Goal: Understand process/instructions: Learn how to perform a task or action

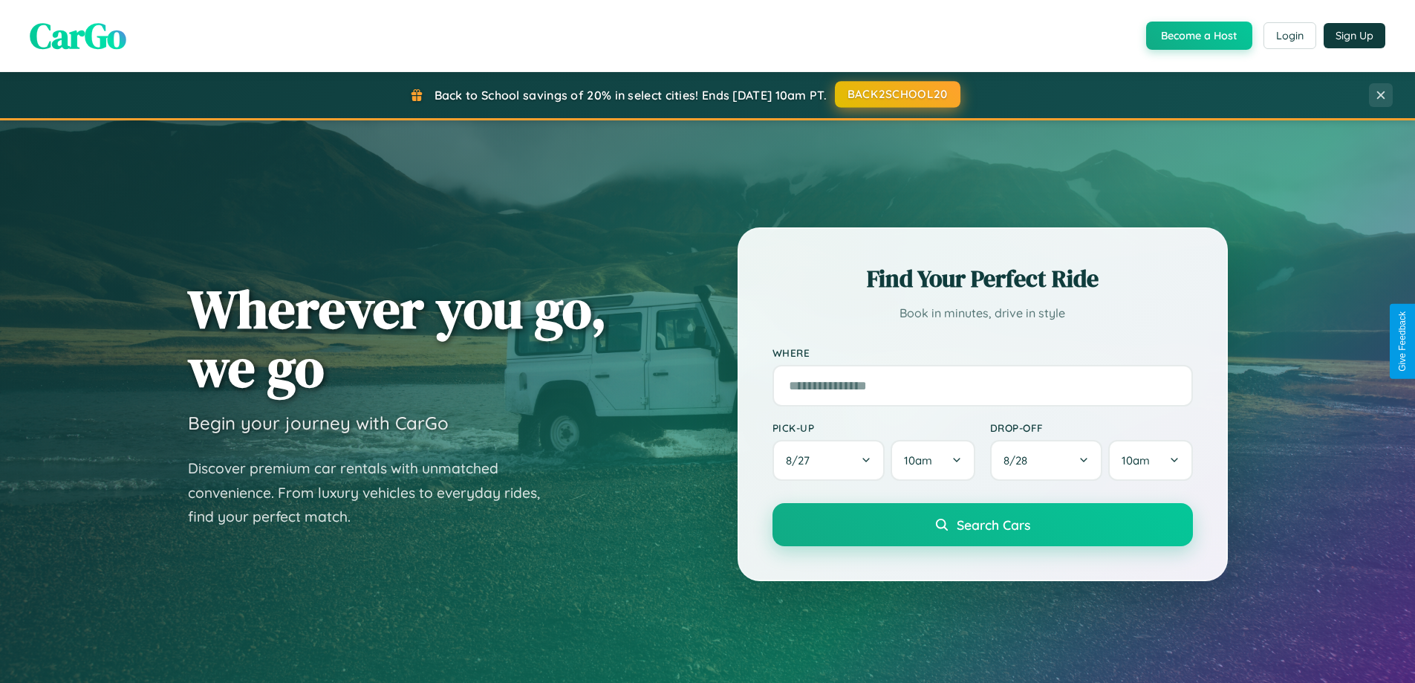
click at [897, 95] on button "BACK2SCHOOL20" at bounding box center [898, 94] width 126 height 27
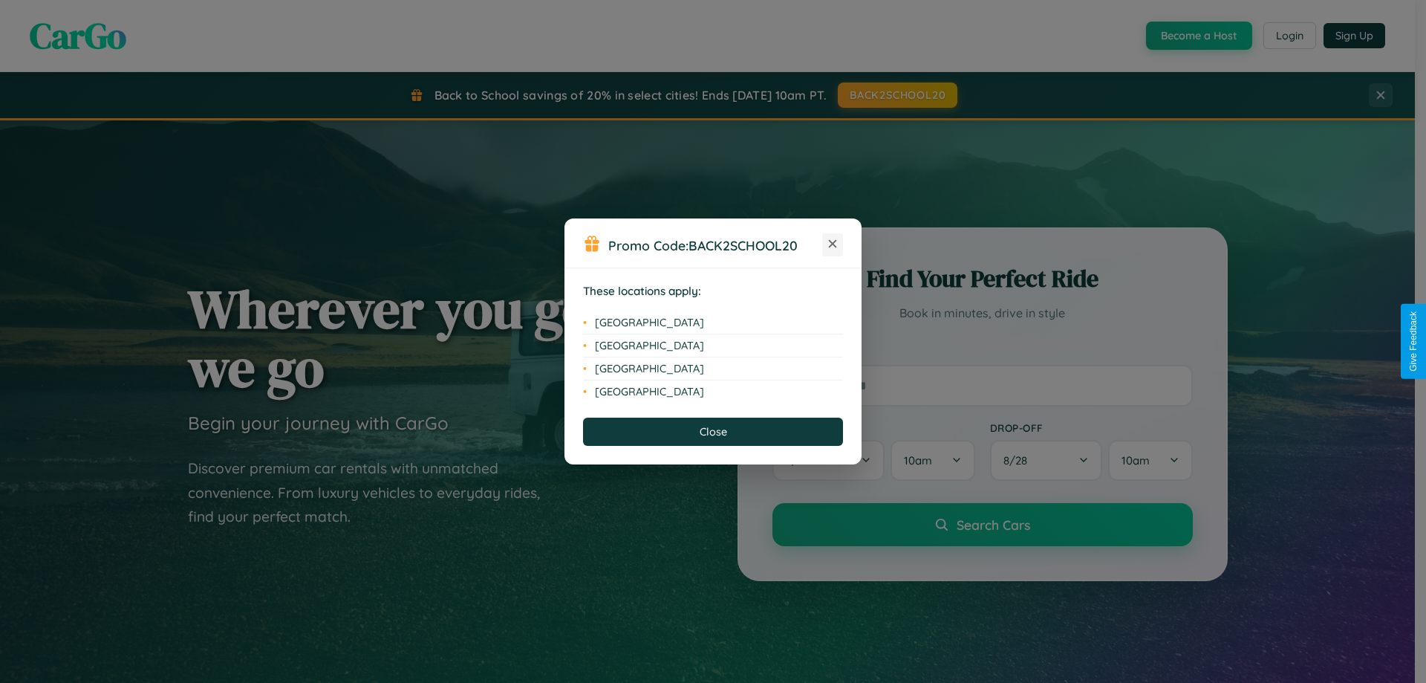
click at [833, 244] on icon at bounding box center [833, 244] width 8 height 8
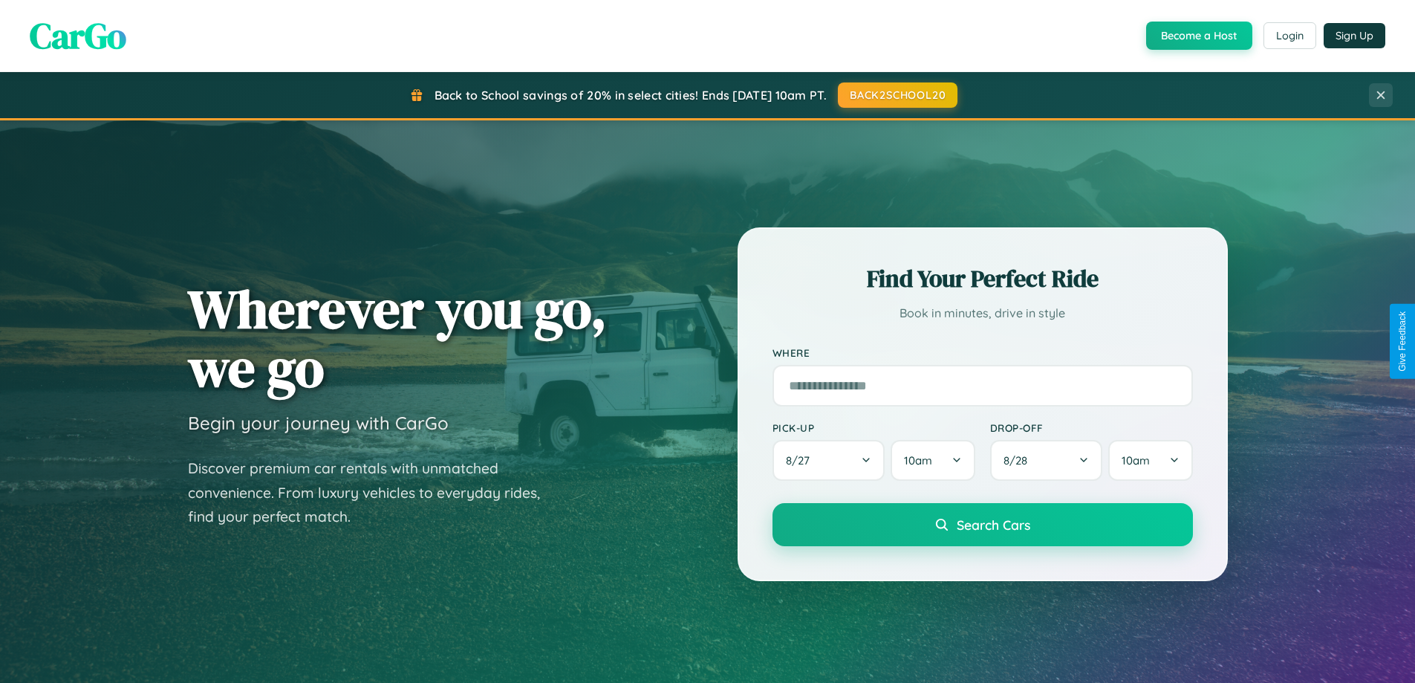
scroll to position [2858, 0]
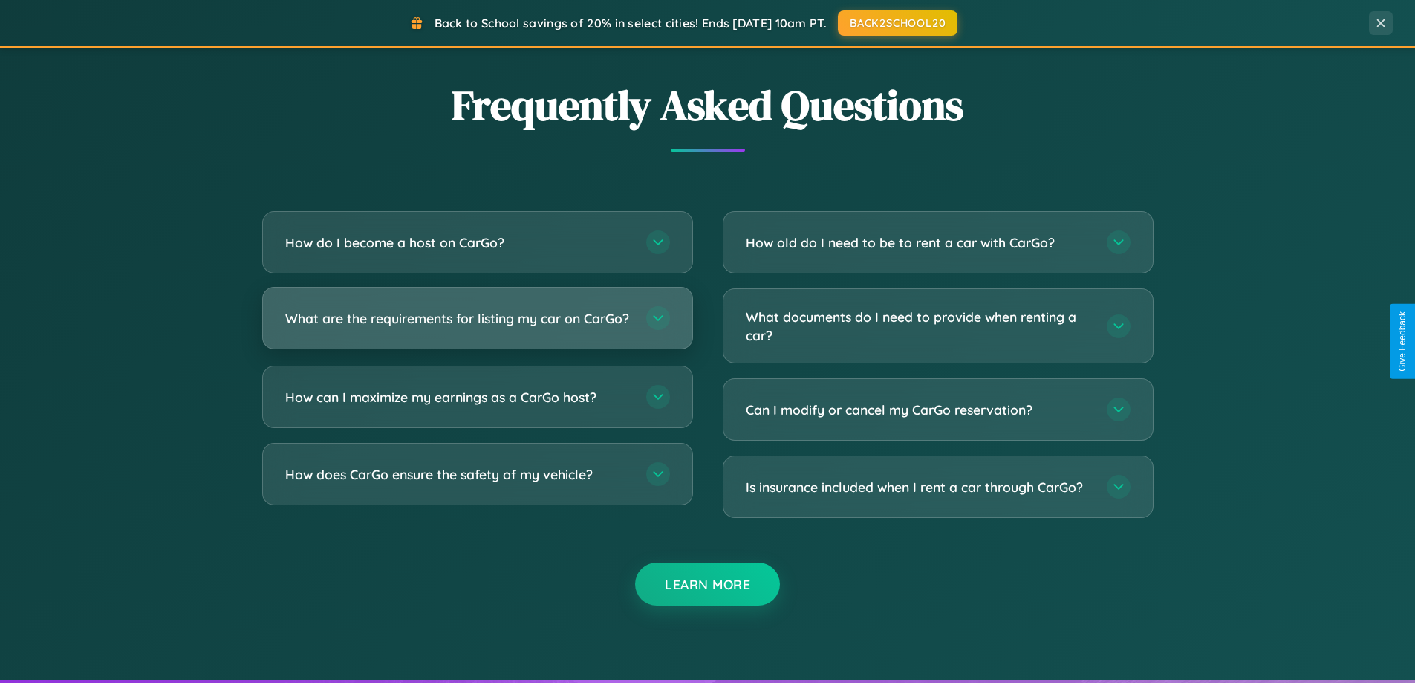
click at [477, 324] on h3 "What are the requirements for listing my car on CarGo?" at bounding box center [458, 318] width 346 height 19
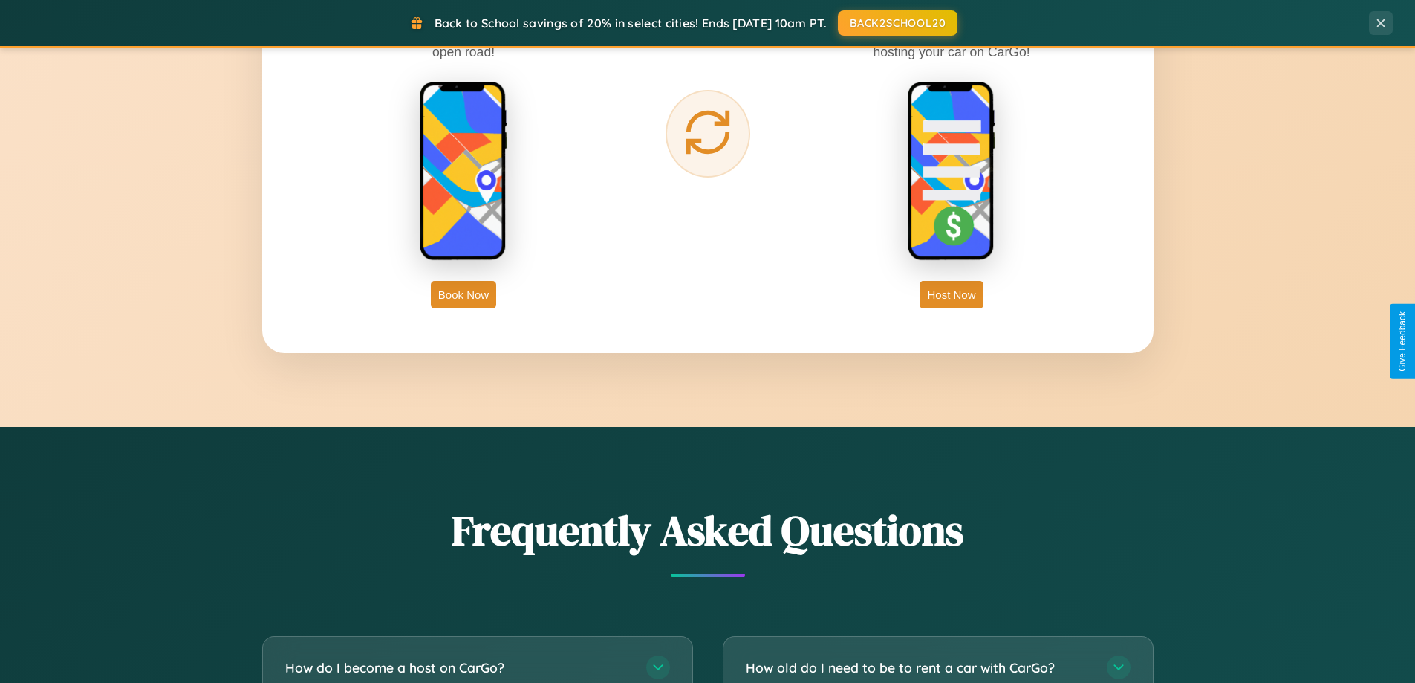
scroll to position [2387, 0]
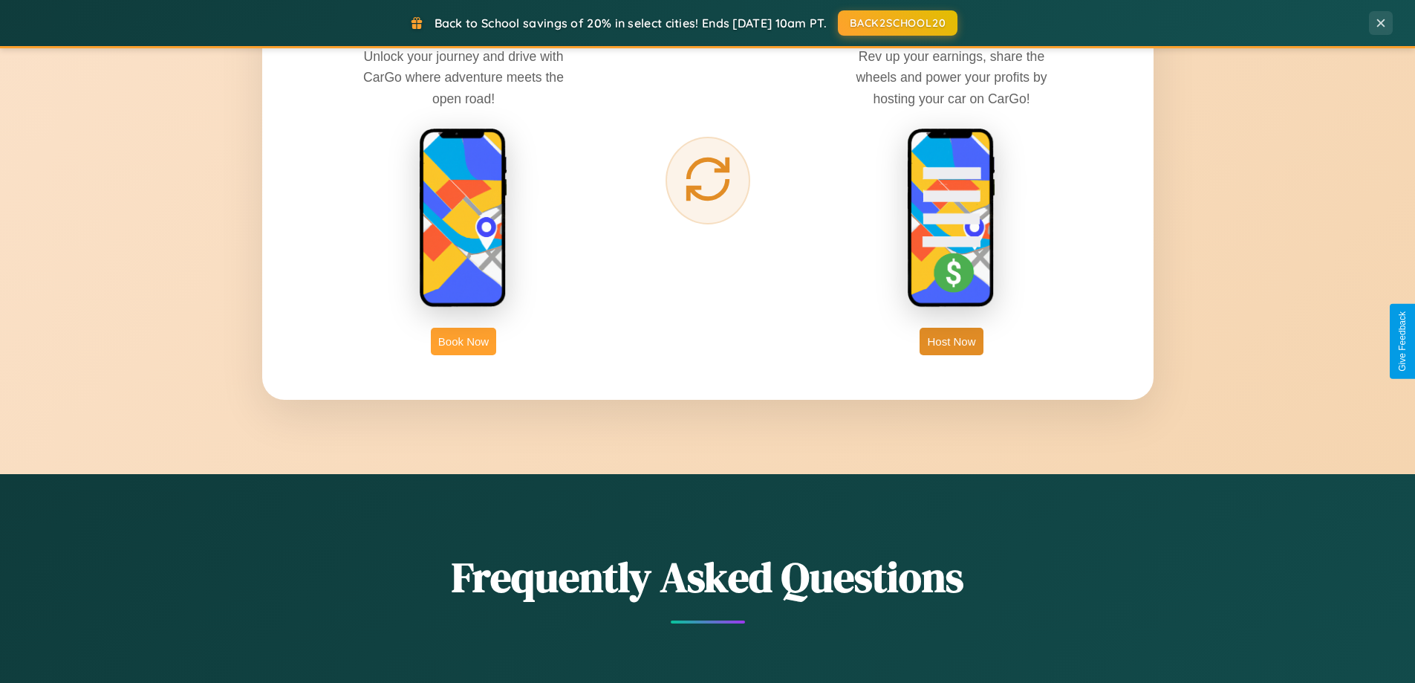
click at [464, 341] on button "Book Now" at bounding box center [463, 341] width 65 height 27
